Goal: Use online tool/utility: Utilize a website feature to perform a specific function

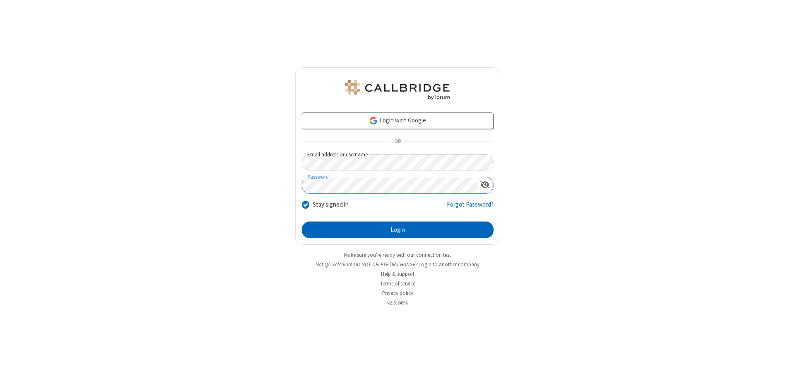
click at [398, 230] on button "Login" at bounding box center [398, 229] width 192 height 17
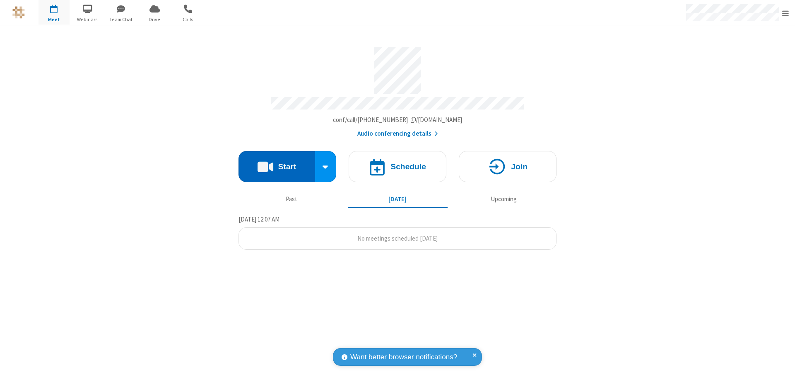
click at [277, 162] on button "Start" at bounding box center [277, 166] width 77 height 31
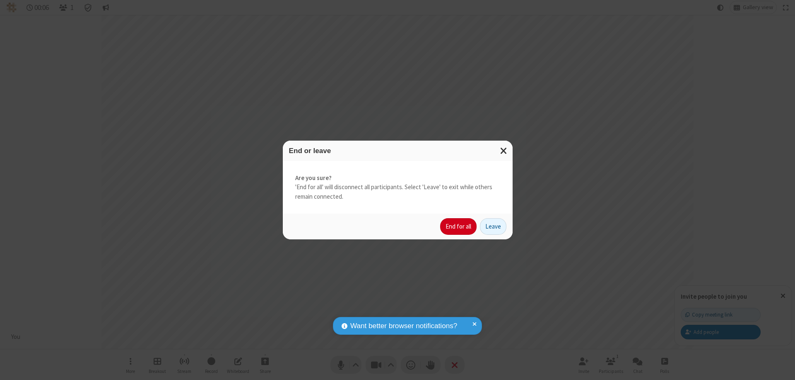
click at [459, 226] on button "End for all" at bounding box center [458, 226] width 36 height 17
